Goal: Information Seeking & Learning: Learn about a topic

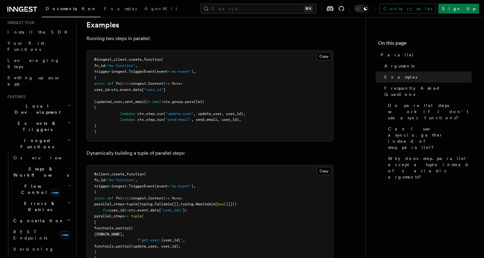
scroll to position [54, 0]
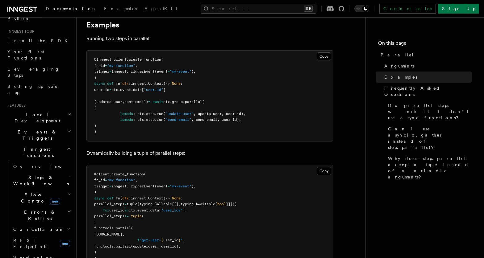
click at [27, 129] on span "Events & Triggers" at bounding box center [36, 135] width 62 height 12
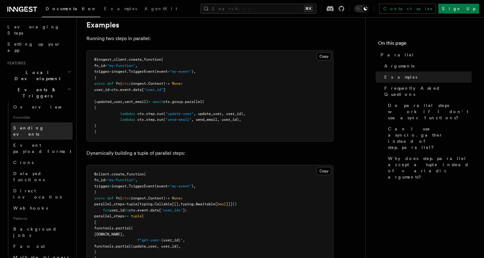
scroll to position [110, 0]
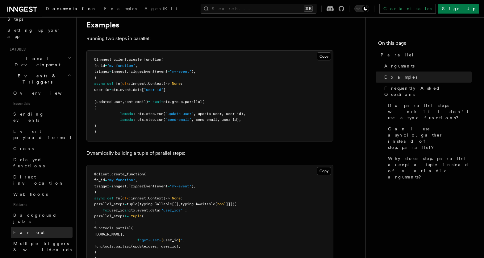
click at [27, 230] on span "Fan out" at bounding box center [28, 232] width 31 height 5
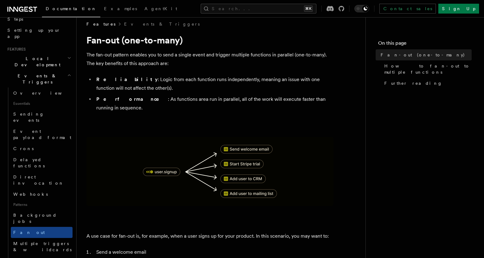
scroll to position [8, 0]
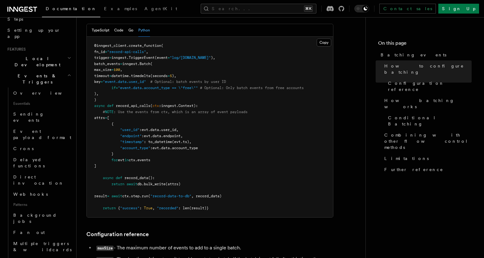
scroll to position [135, 0]
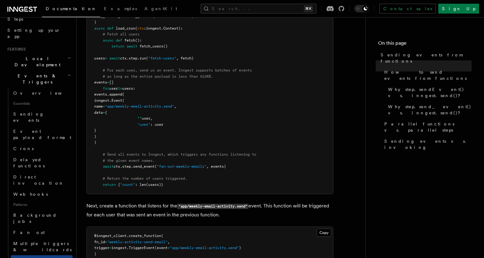
scroll to position [306, 0]
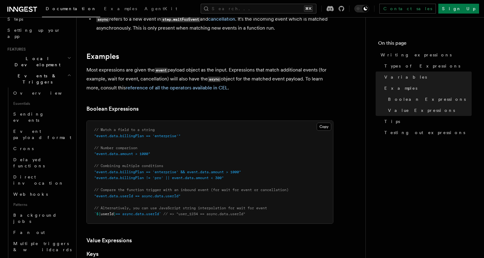
scroll to position [246, 0]
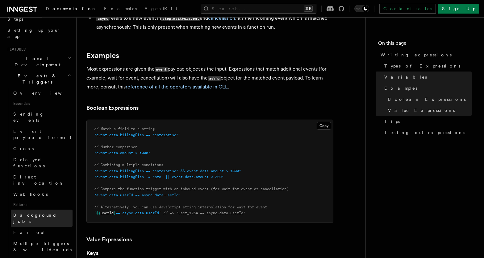
click at [33, 213] on span "Background jobs" at bounding box center [35, 218] width 44 height 11
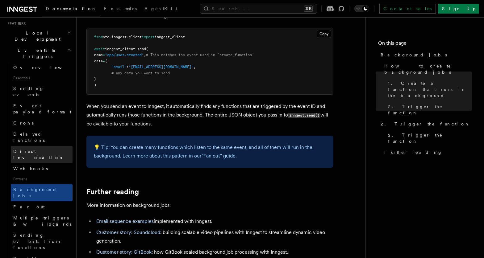
scroll to position [121, 0]
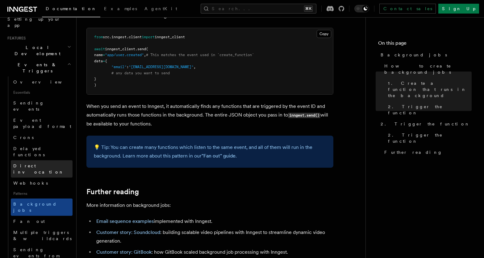
click at [32, 164] on span "Direct invocation" at bounding box center [38, 169] width 51 height 11
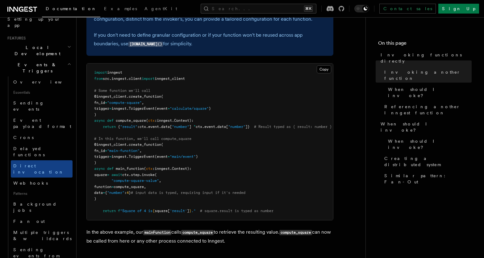
scroll to position [204, 0]
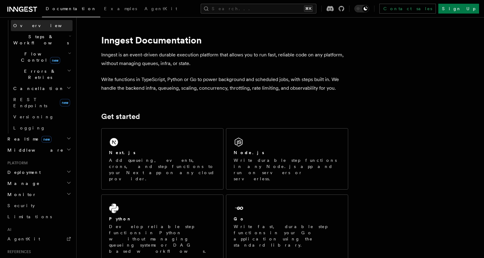
scroll to position [248, 0]
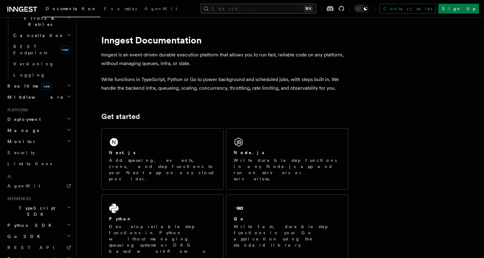
click at [257, 12] on button "Search... ⌘K" at bounding box center [259, 9] width 116 height 10
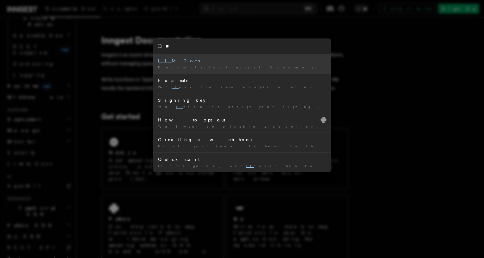
type input "***"
click at [171, 63] on div "LLM Docs" at bounding box center [242, 61] width 168 height 6
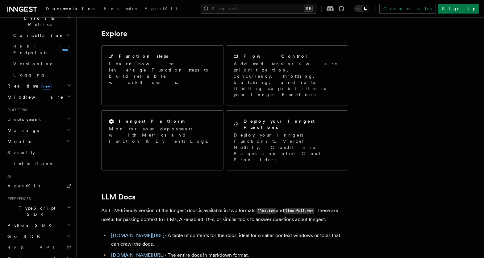
scroll to position [492, 0]
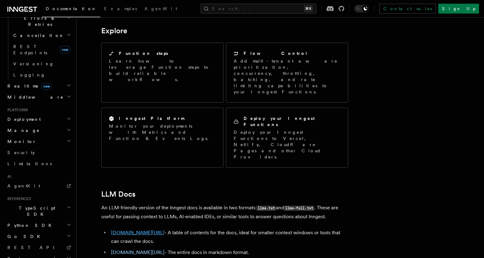
click at [151, 230] on link "[DOMAIN_NAME][URL]" at bounding box center [137, 233] width 53 height 6
